Goal: Information Seeking & Learning: Find specific fact

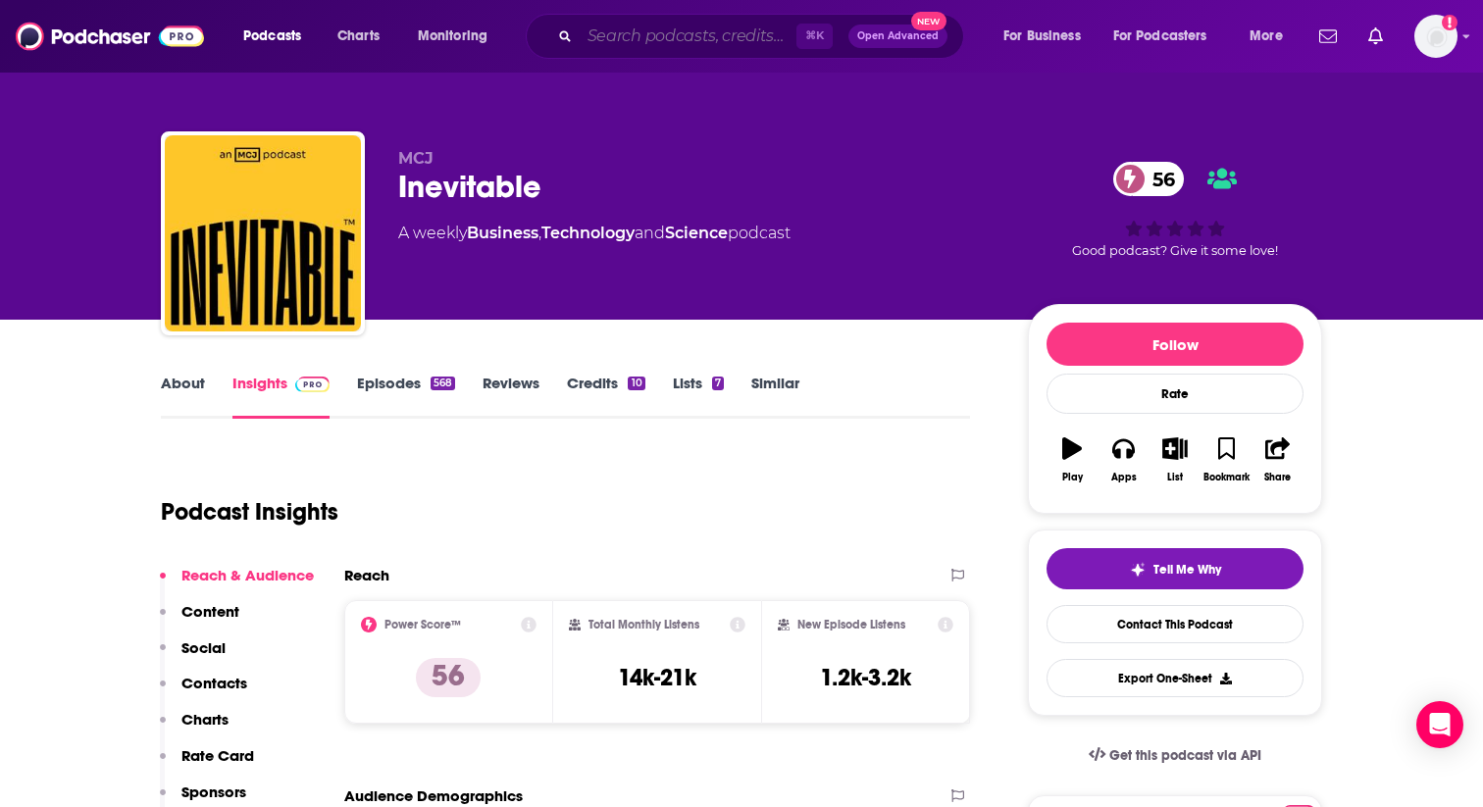
click at [594, 35] on input "Search podcasts, credits, & more..." at bounding box center [688, 36] width 217 height 31
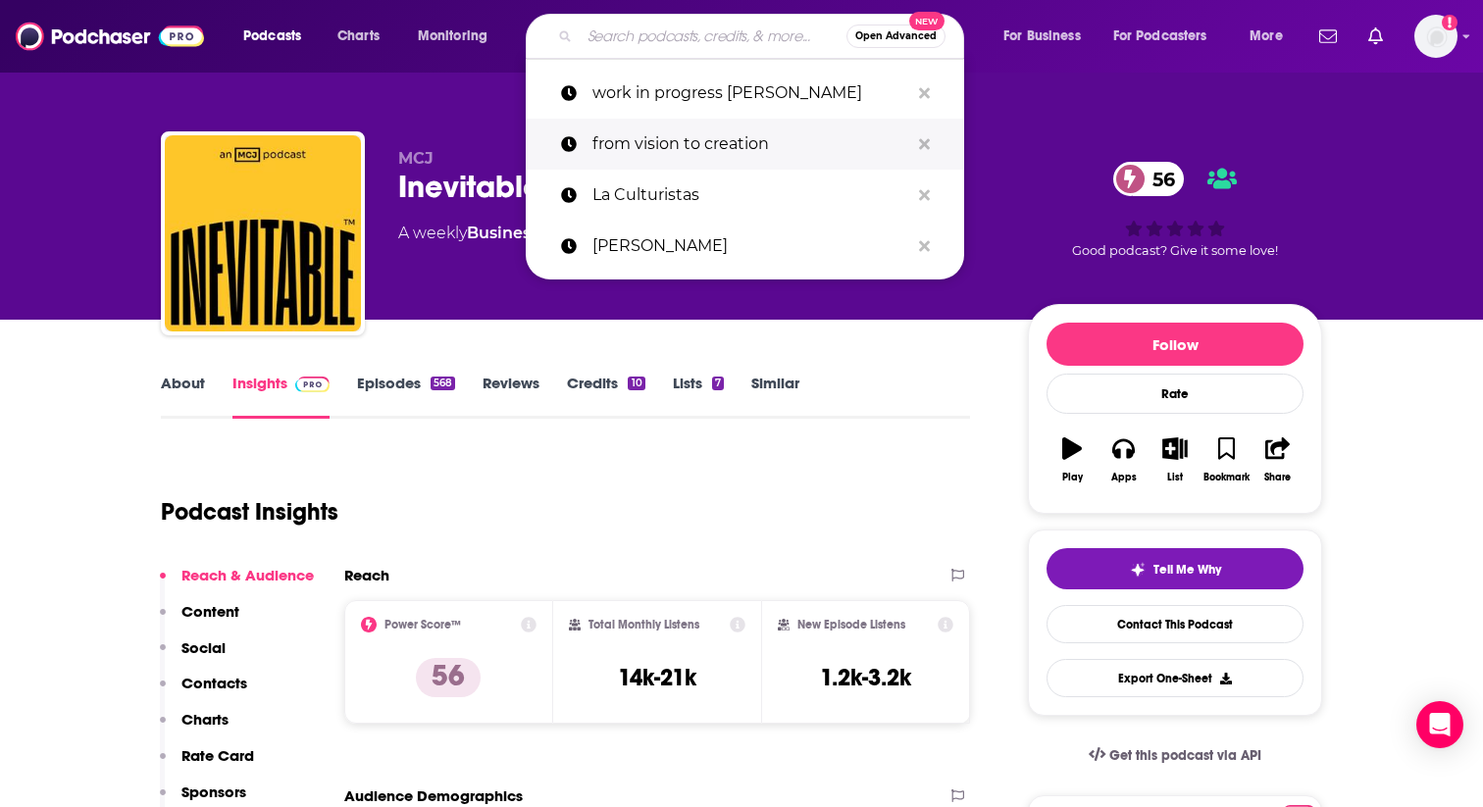
click at [657, 138] on p "from vision to creation" at bounding box center [750, 144] width 317 height 51
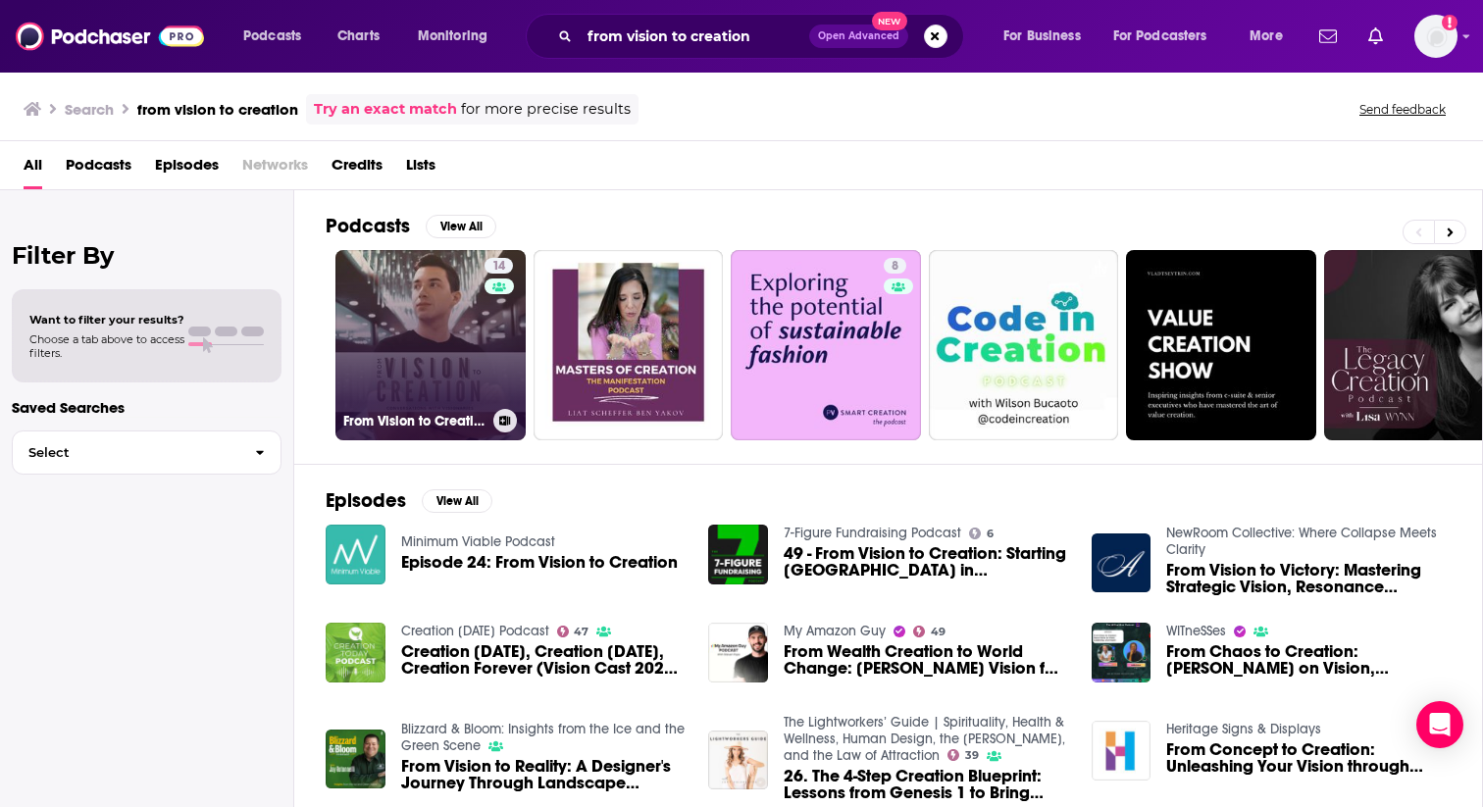
click at [407, 415] on h3 "From Vision to Creation" at bounding box center [414, 421] width 142 height 17
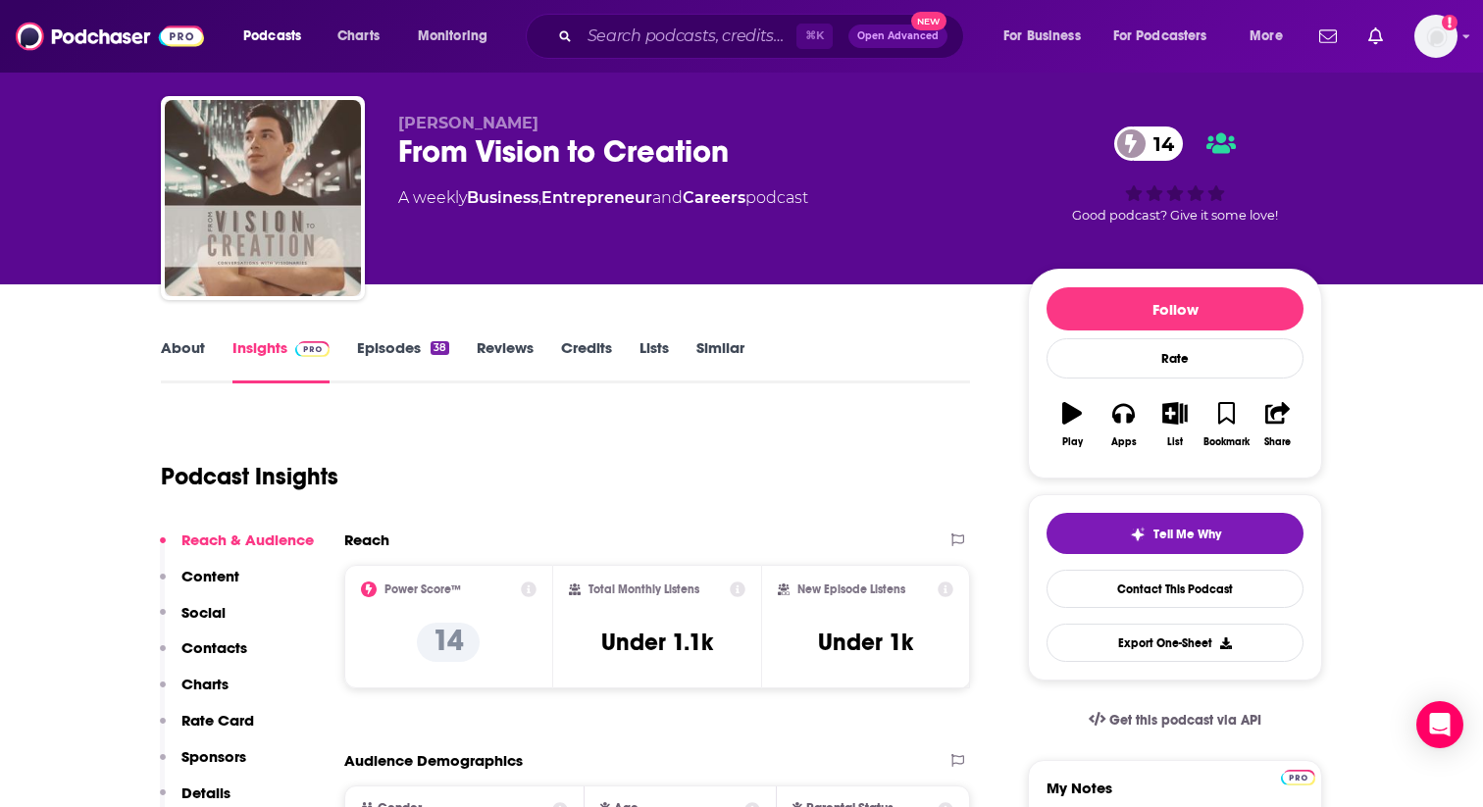
scroll to position [67, 0]
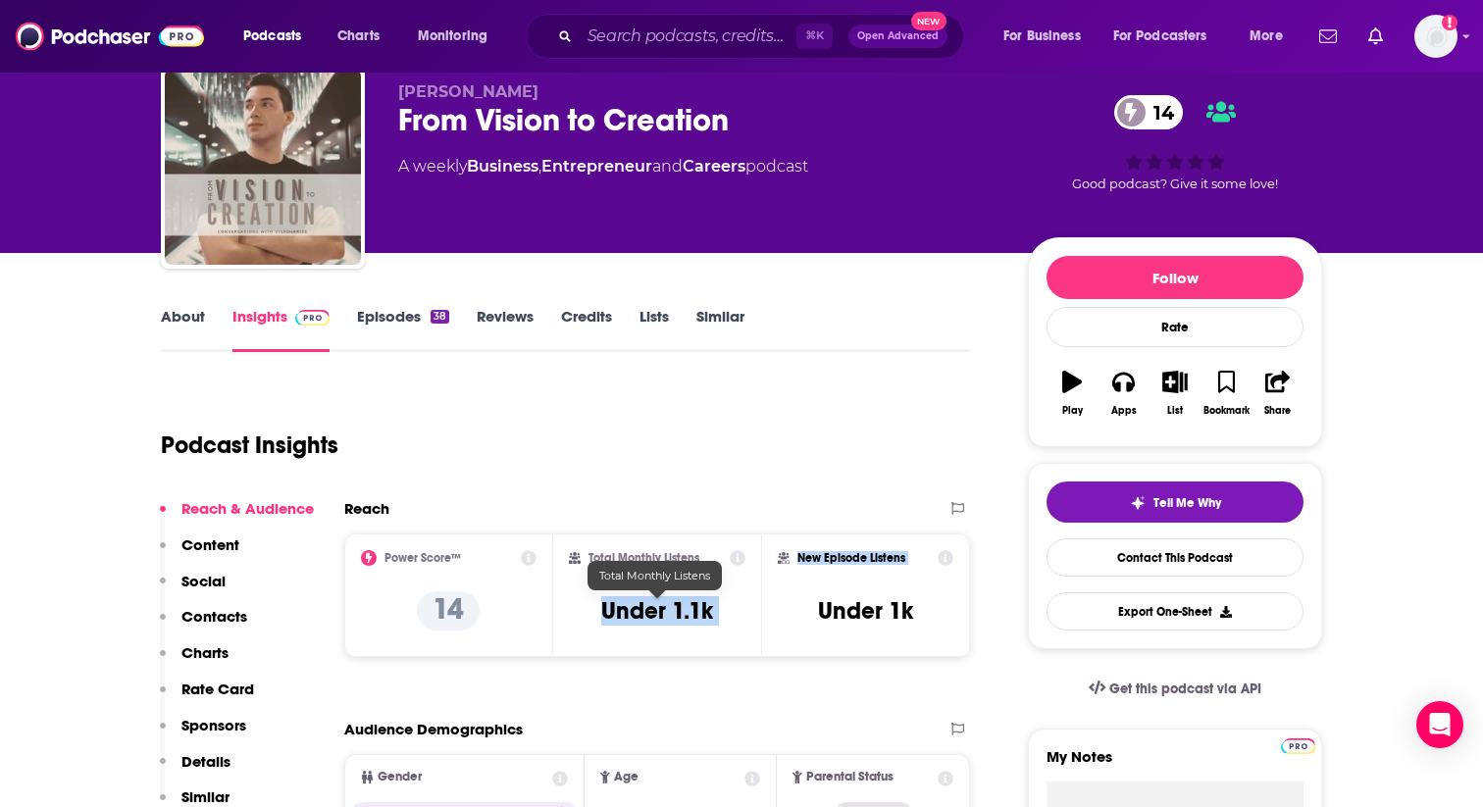
drag, startPoint x: 577, startPoint y: 616, endPoint x: 787, endPoint y: 616, distance: 209.9
click at [787, 616] on div "Power Score™ 14 Total Monthly Listens Under 1.1k New Episode Listens Under 1k" at bounding box center [657, 596] width 626 height 124
click at [760, 609] on div "Total Monthly Listens Under 1.1k" at bounding box center [657, 596] width 209 height 124
drag, startPoint x: 721, startPoint y: 612, endPoint x: 605, endPoint y: 611, distance: 115.8
click at [605, 611] on div "Total Monthly Listens Under 1.1k" at bounding box center [658, 595] width 178 height 90
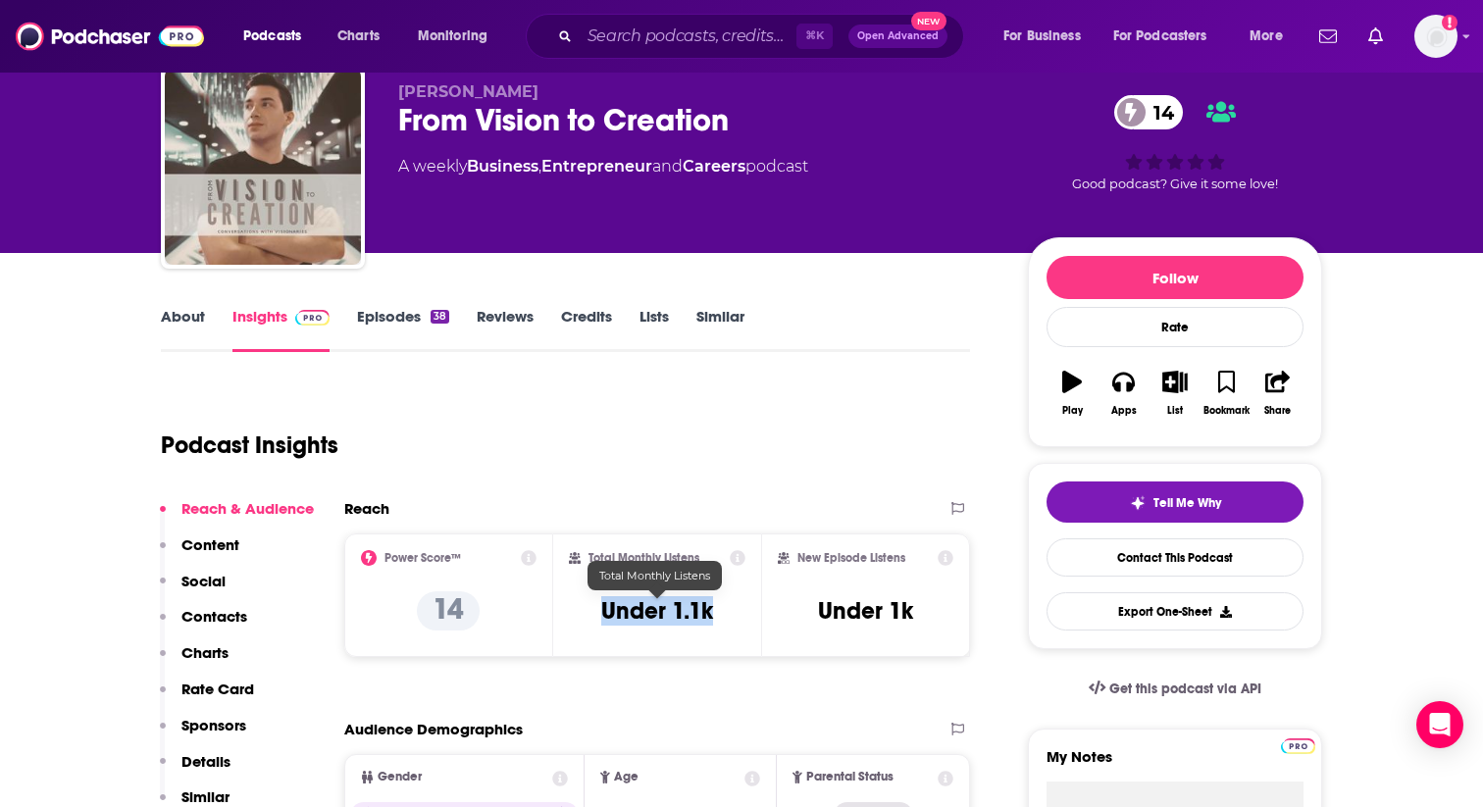
copy h3 "Under 1.1k"
